Goal: Information Seeking & Learning: Learn about a topic

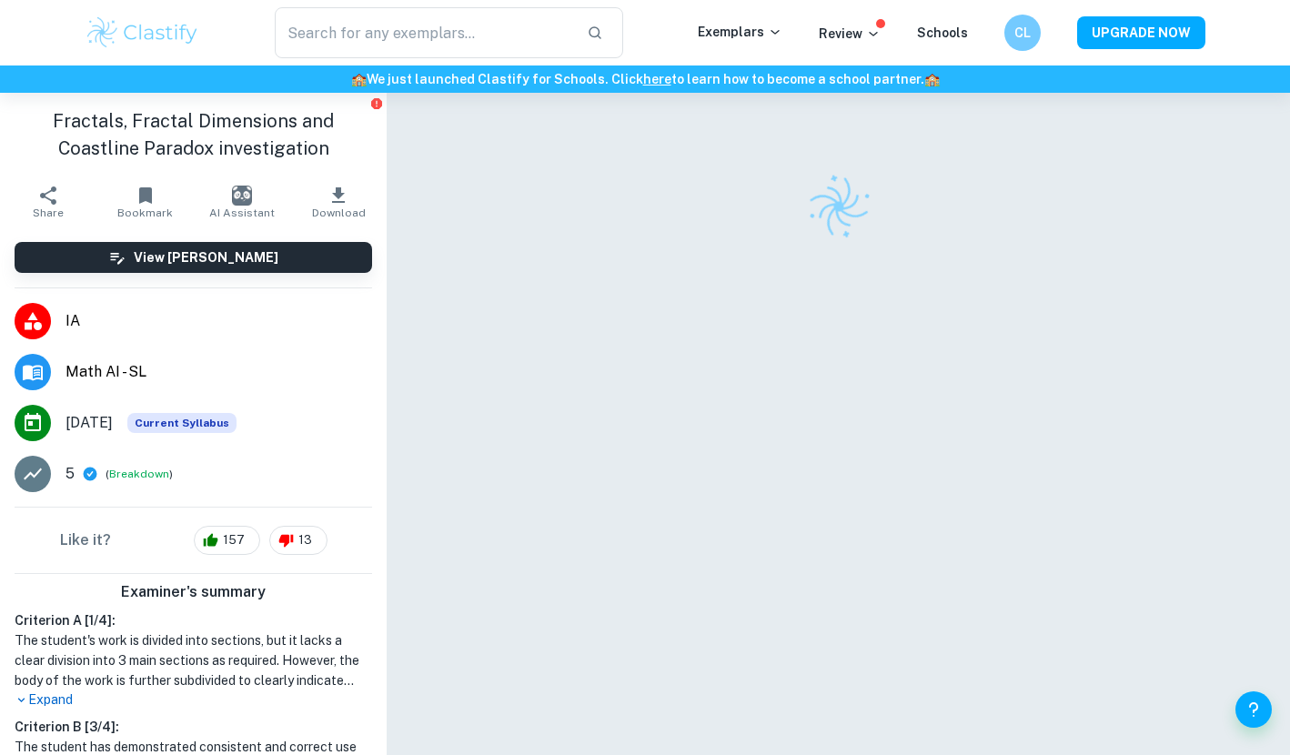
click at [293, 327] on span "IA" at bounding box center [219, 321] width 307 height 22
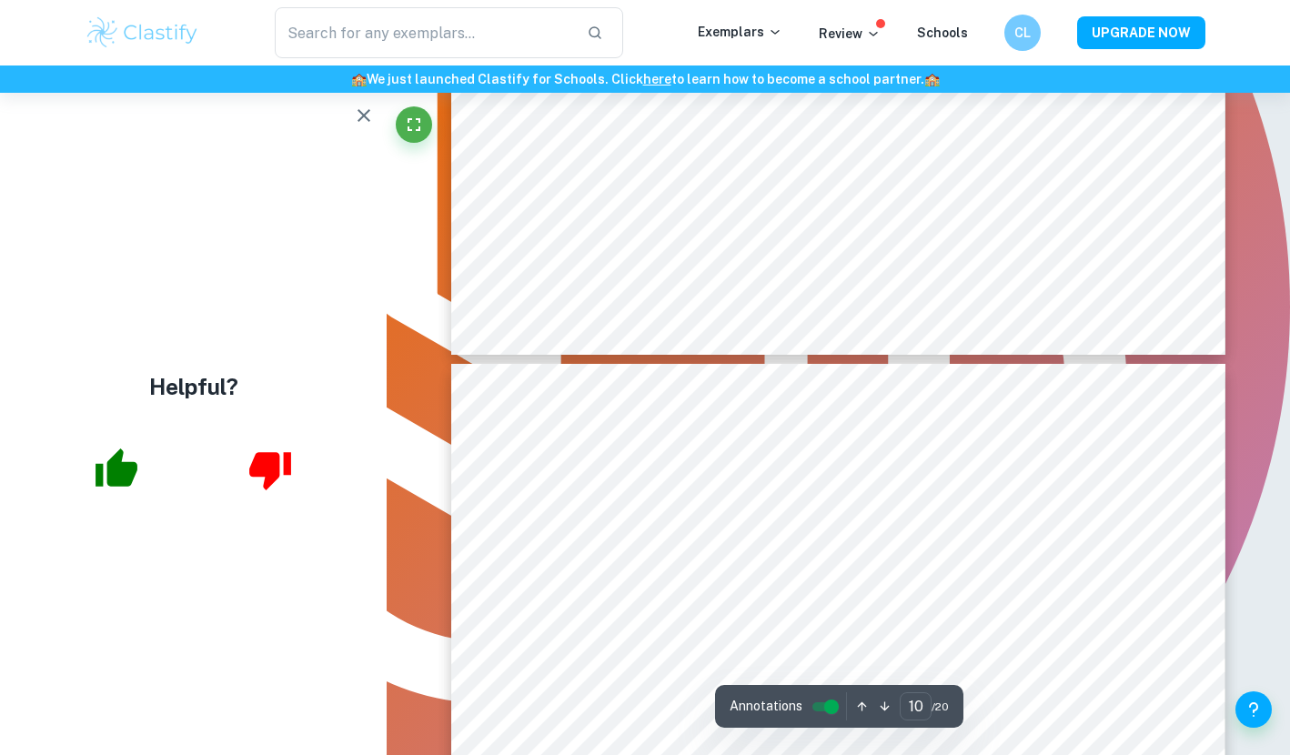
type input "11"
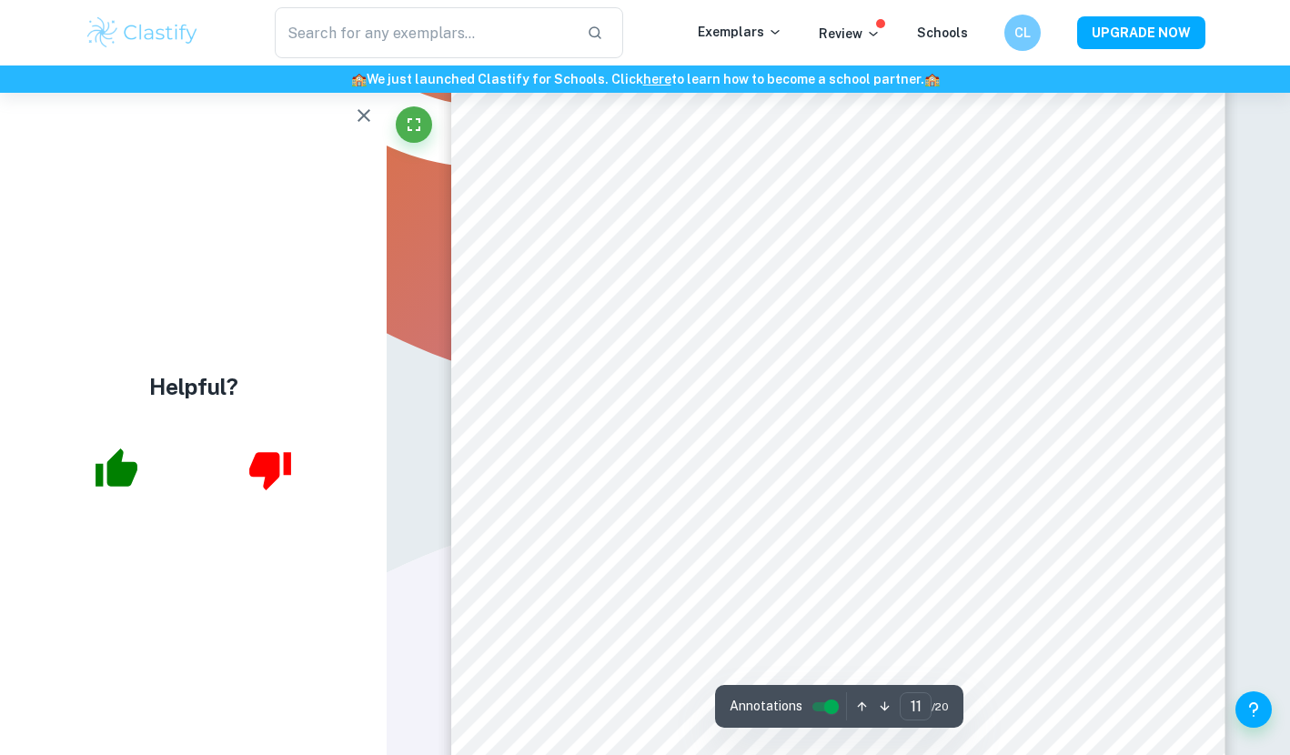
scroll to position [11685, 0]
